Goal: Task Accomplishment & Management: Complete application form

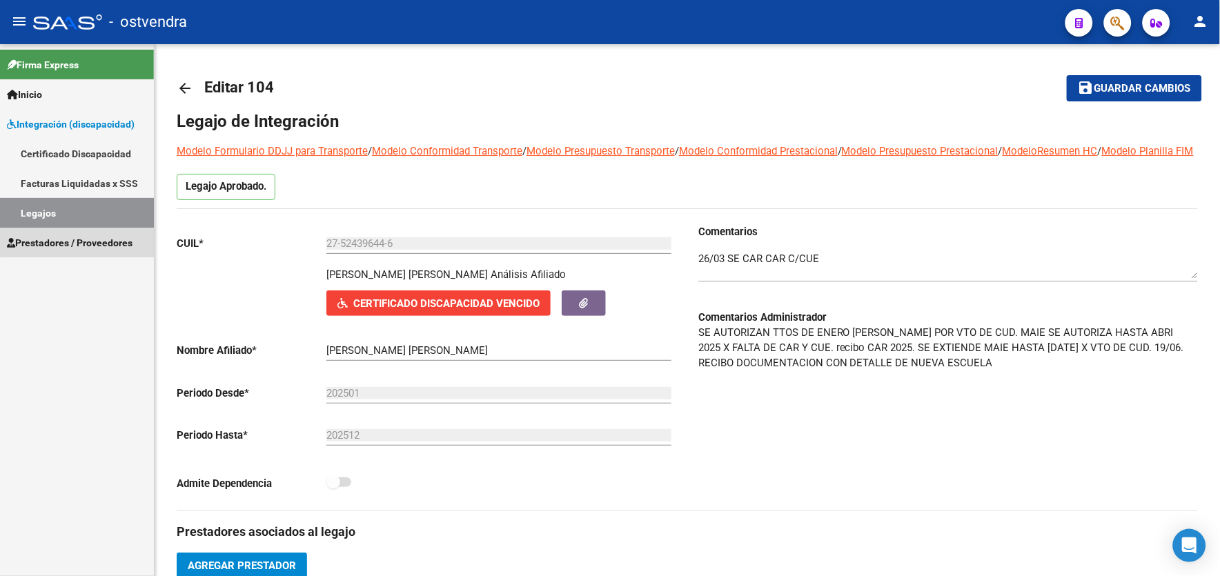
click at [112, 240] on span "Prestadores / Proveedores" at bounding box center [70, 242] width 126 height 15
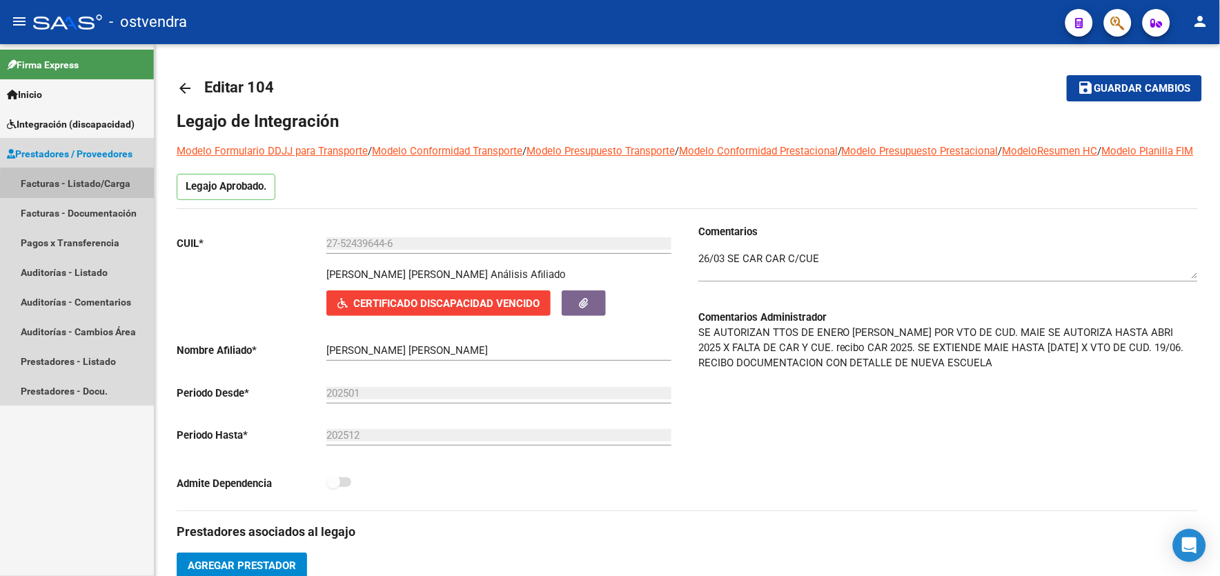
click at [112, 187] on link "Facturas - Listado/Carga" at bounding box center [77, 183] width 154 height 30
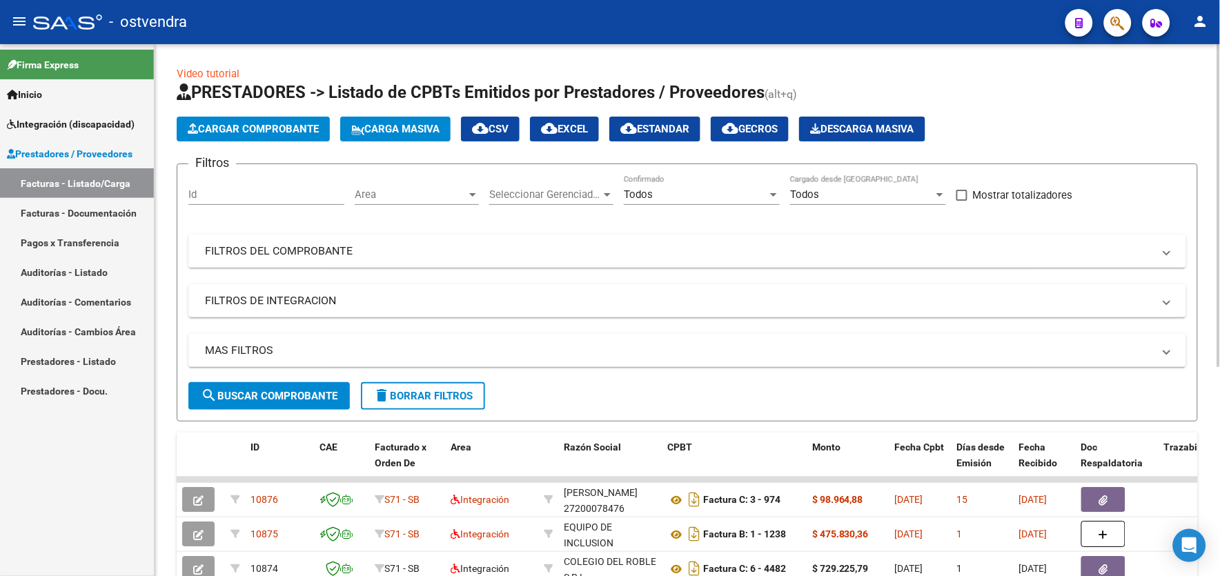
click at [304, 263] on mat-expansion-panel-header "FILTROS DEL COMPROBANTE" at bounding box center [686, 251] width 997 height 33
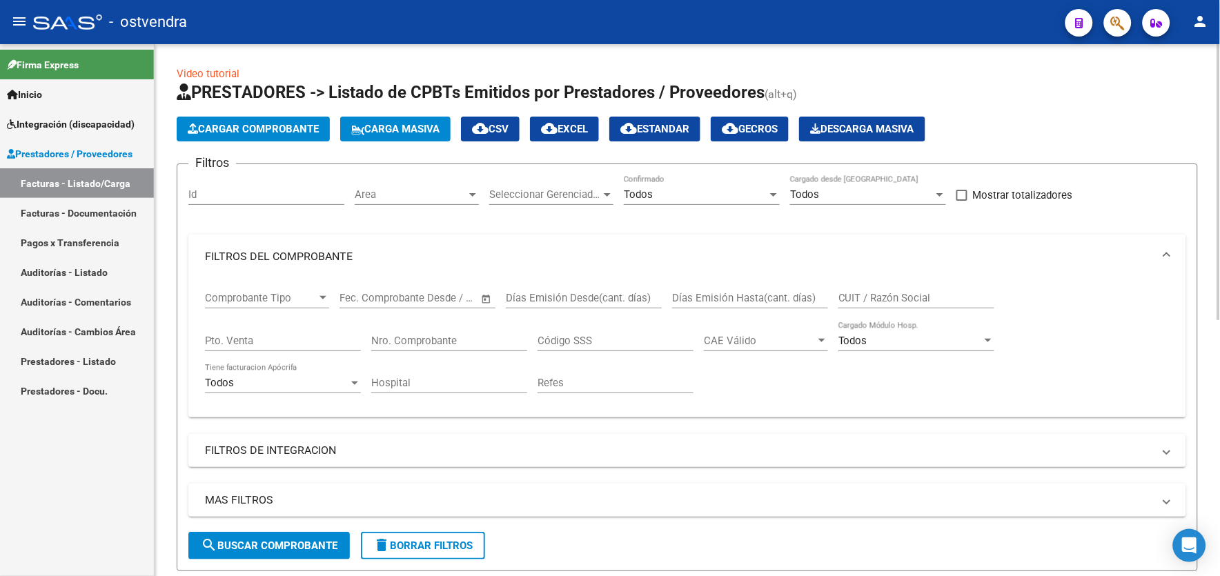
click at [472, 342] on input "Nro. Comprobante" at bounding box center [449, 341] width 156 height 12
drag, startPoint x: 1208, startPoint y: 490, endPoint x: 1219, endPoint y: 493, distance: 10.7
click at [1219, 493] on html "menu - ostvendra person Firma Express Inicio Instructivos Contacto OS Integraci…" at bounding box center [610, 288] width 1220 height 576
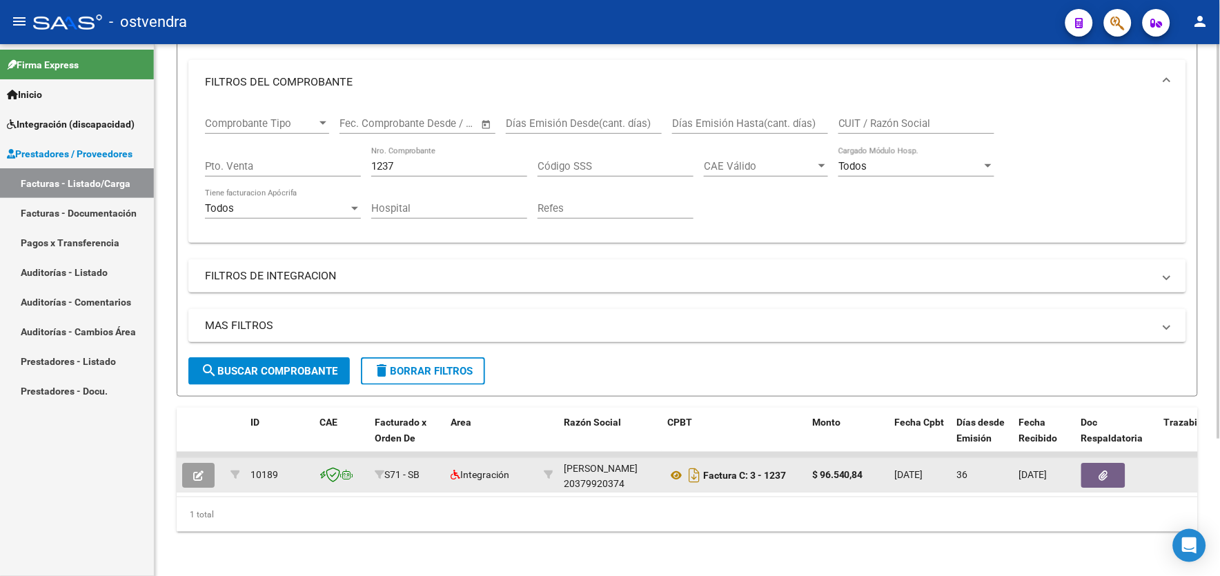
click at [210, 464] on button "button" at bounding box center [198, 475] width 32 height 25
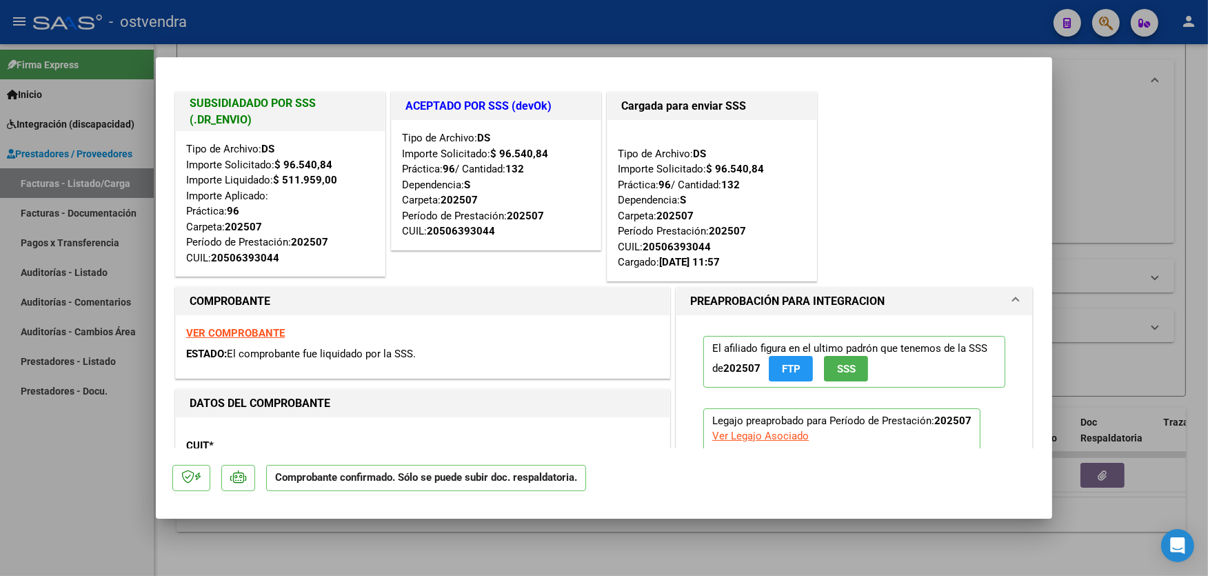
click at [1129, 141] on div at bounding box center [604, 288] width 1208 height 576
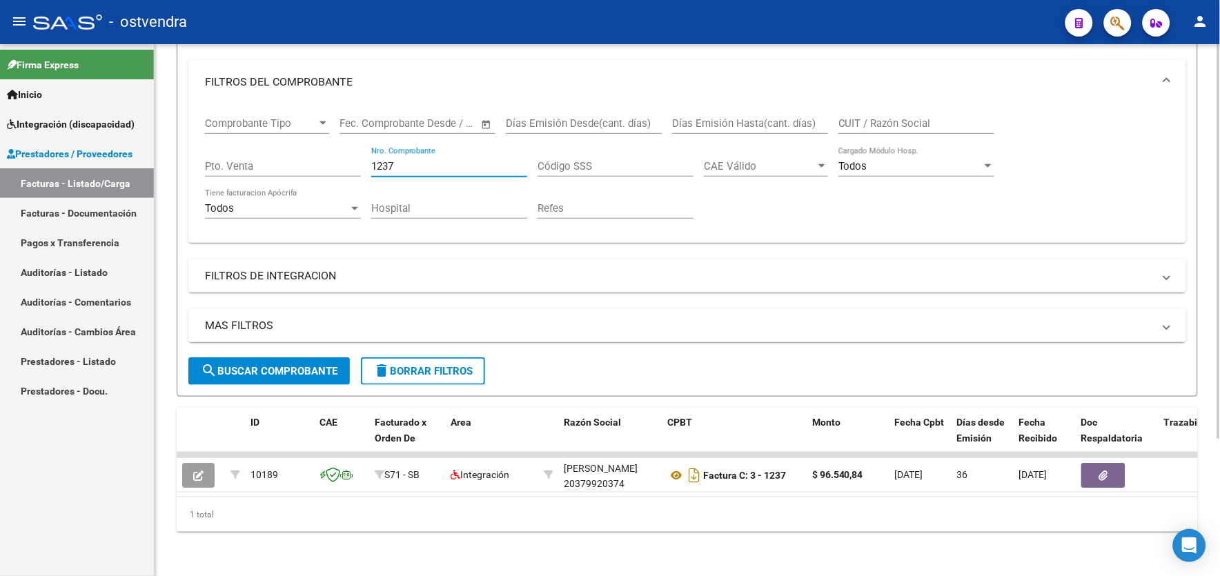
click at [438, 160] on input "1237" at bounding box center [449, 166] width 156 height 12
type input "1"
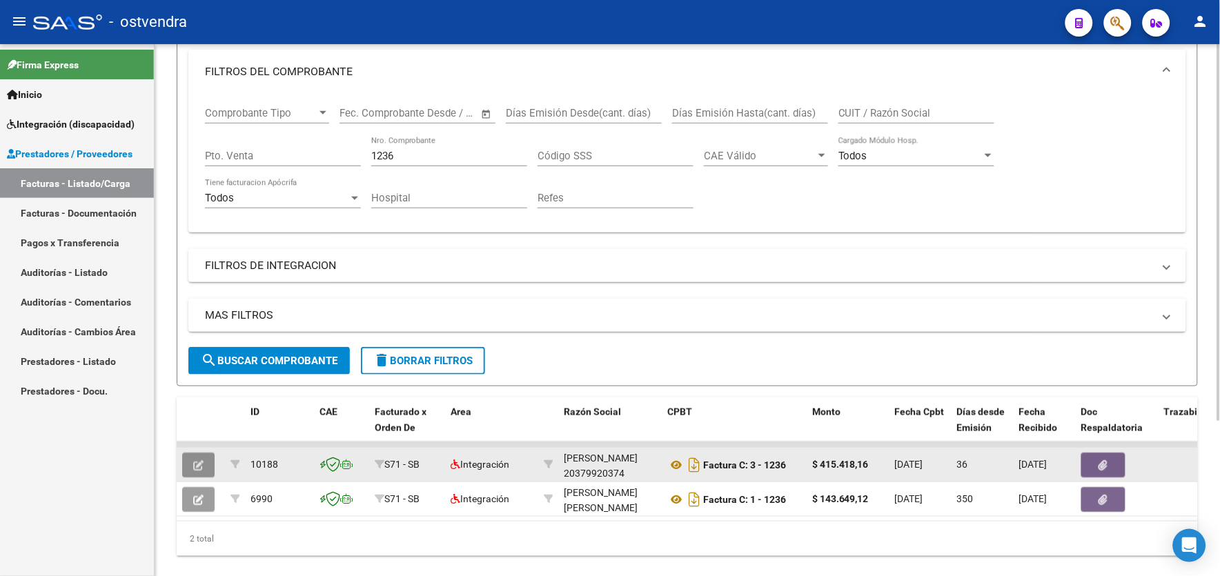
click at [202, 467] on icon "button" at bounding box center [198, 465] width 10 height 10
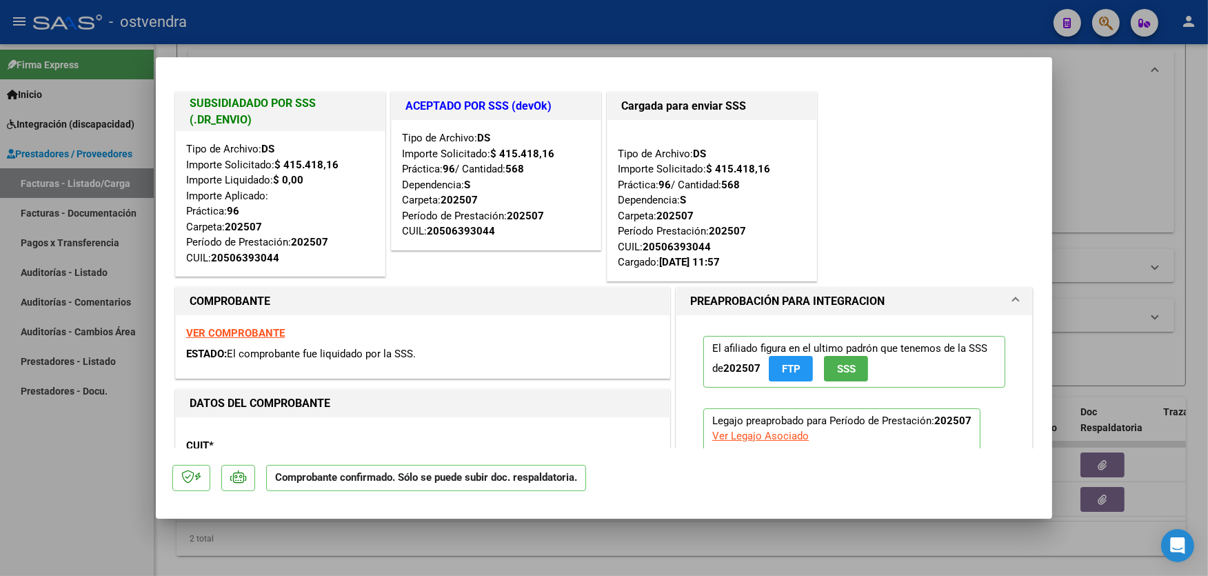
click at [895, 23] on div at bounding box center [604, 288] width 1208 height 576
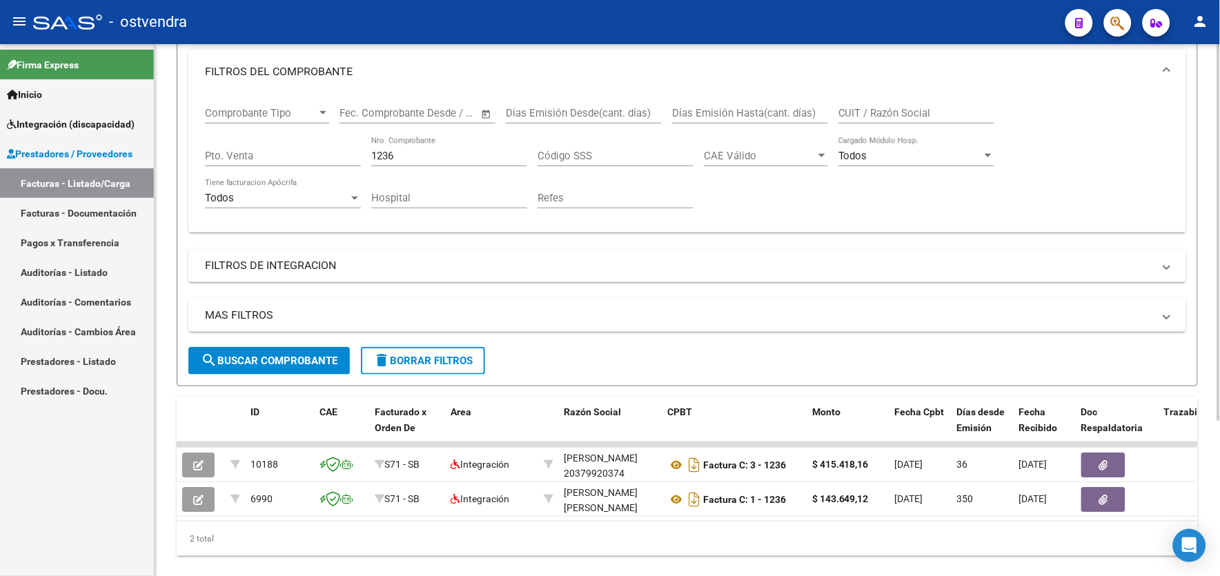
click at [412, 154] on input "1236" at bounding box center [449, 156] width 156 height 12
type input "1"
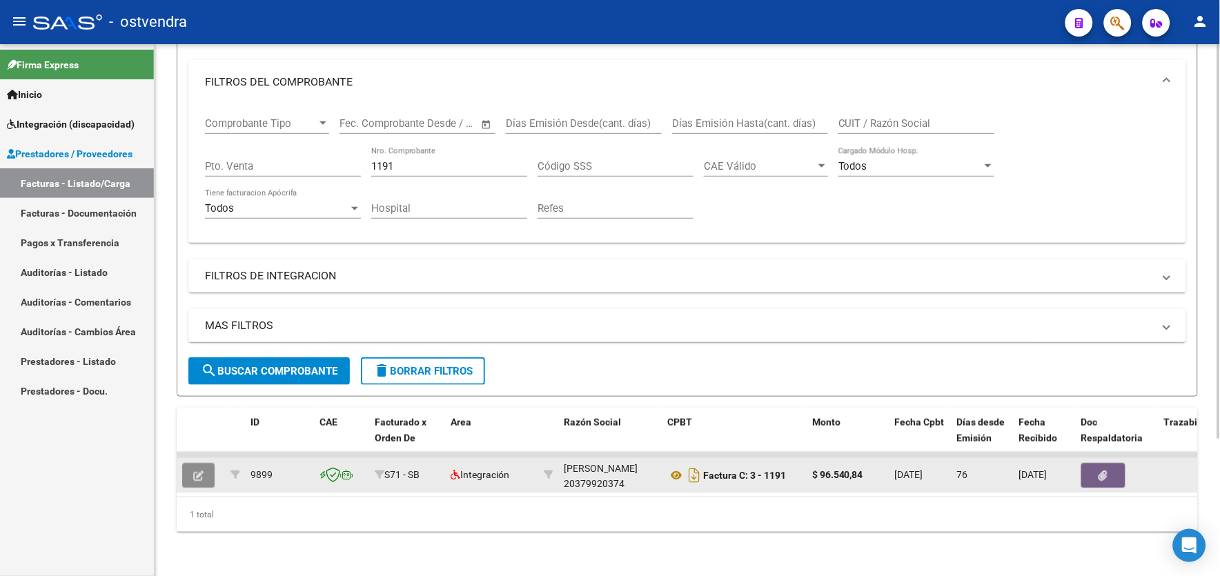
click at [210, 463] on button "button" at bounding box center [198, 475] width 32 height 25
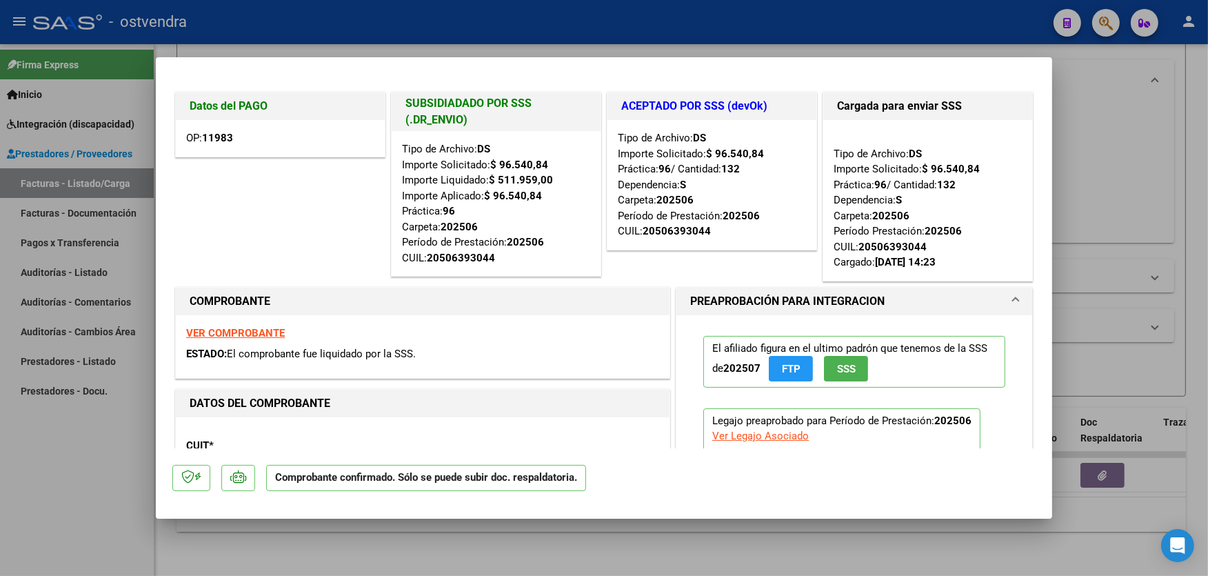
click at [833, 45] on div at bounding box center [604, 288] width 1208 height 576
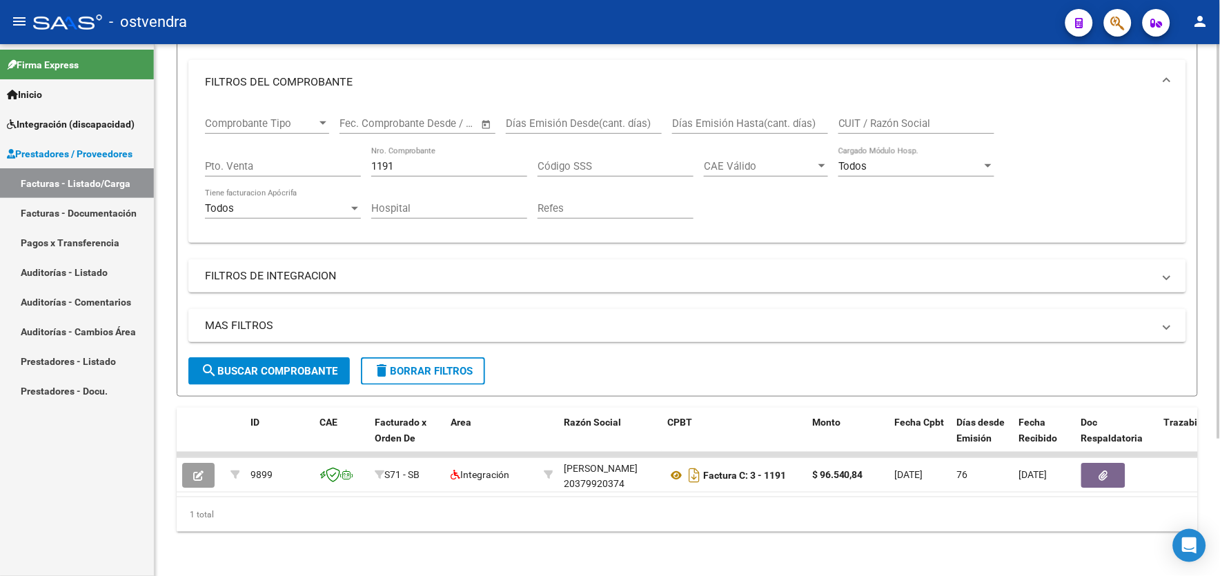
click at [459, 160] on input "1191" at bounding box center [449, 166] width 156 height 12
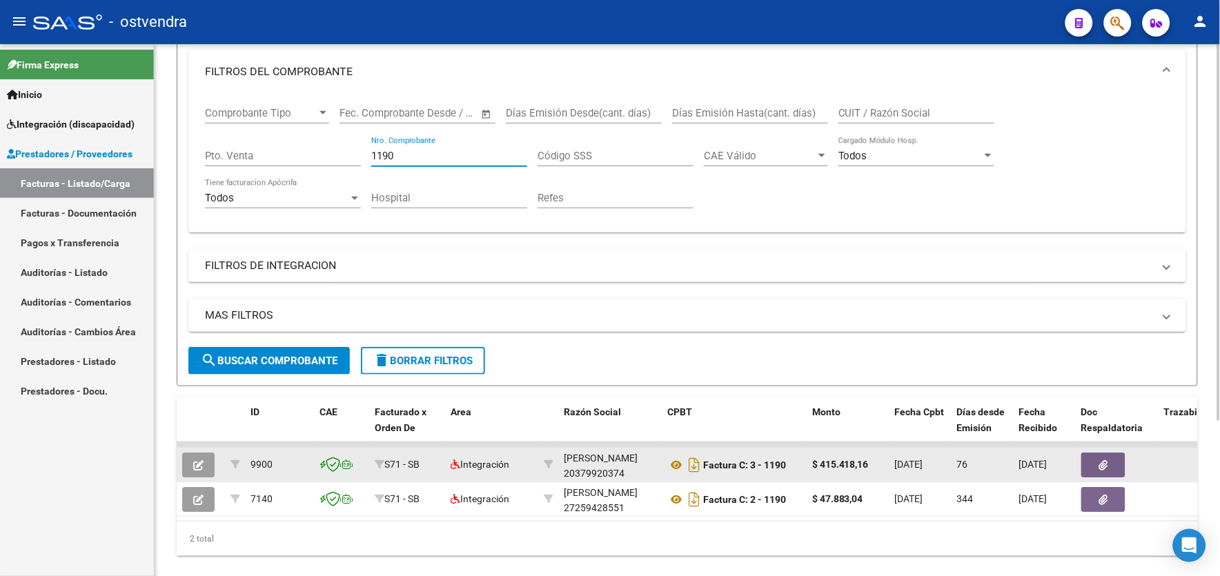
type input "1190"
click at [210, 464] on button "button" at bounding box center [198, 464] width 32 height 25
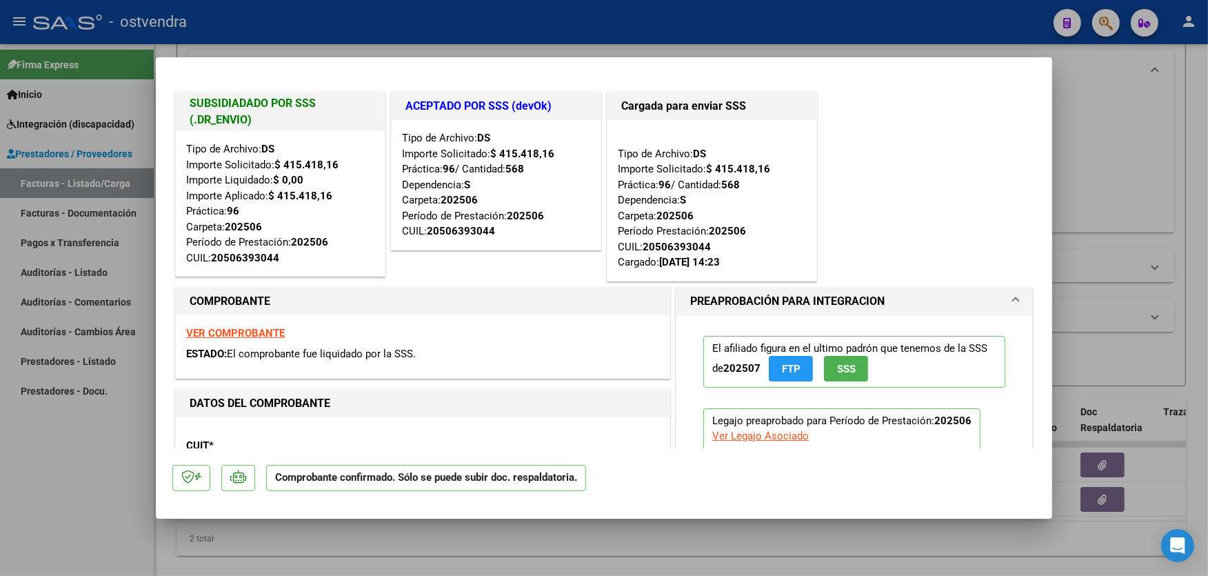
click at [602, 29] on div at bounding box center [604, 288] width 1208 height 576
type input "$ 0,00"
